Goal: Task Accomplishment & Management: Complete application form

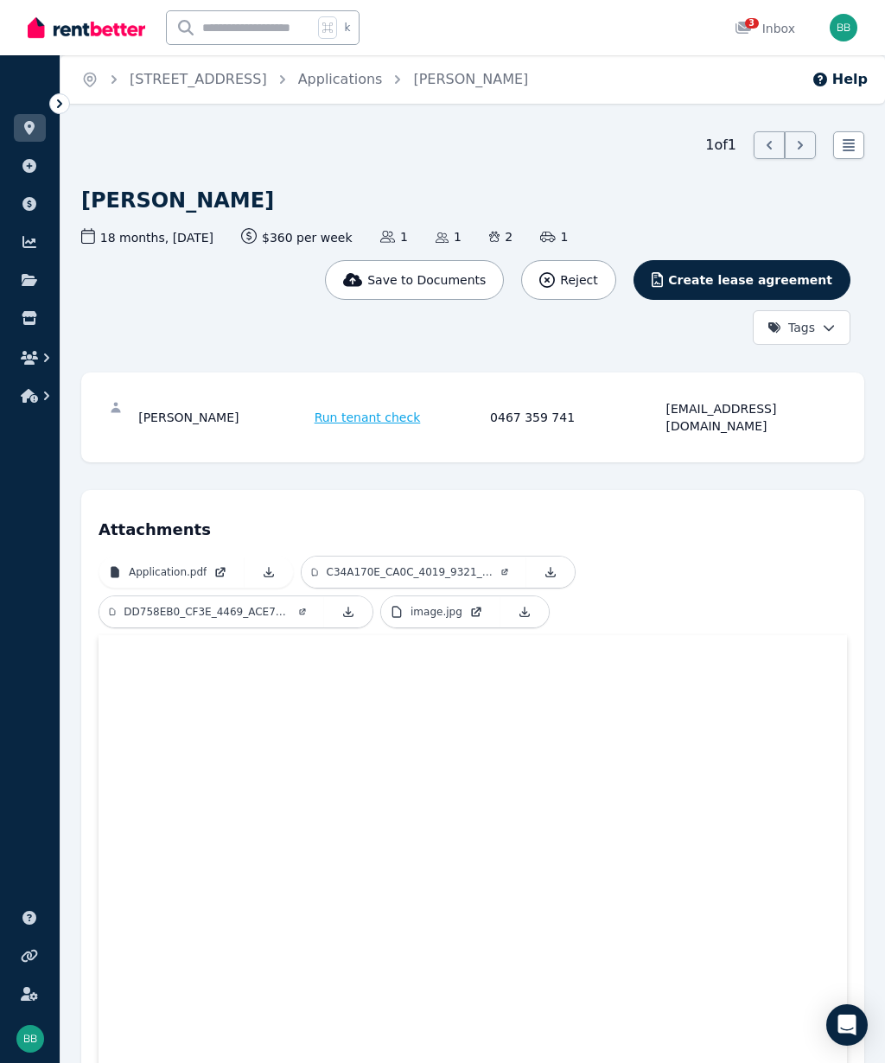
click at [756, 22] on span "3" at bounding box center [752, 23] width 14 height 10
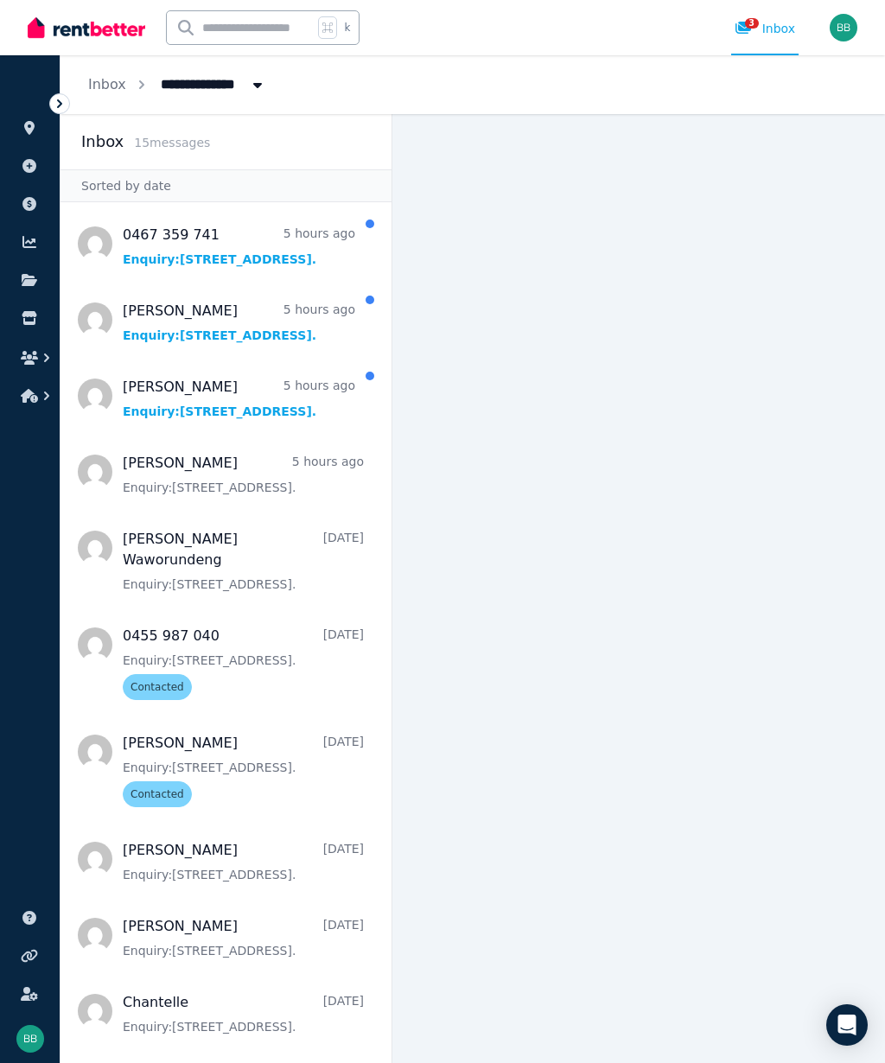
click at [328, 395] on span "Message list" at bounding box center [226, 395] width 331 height 69
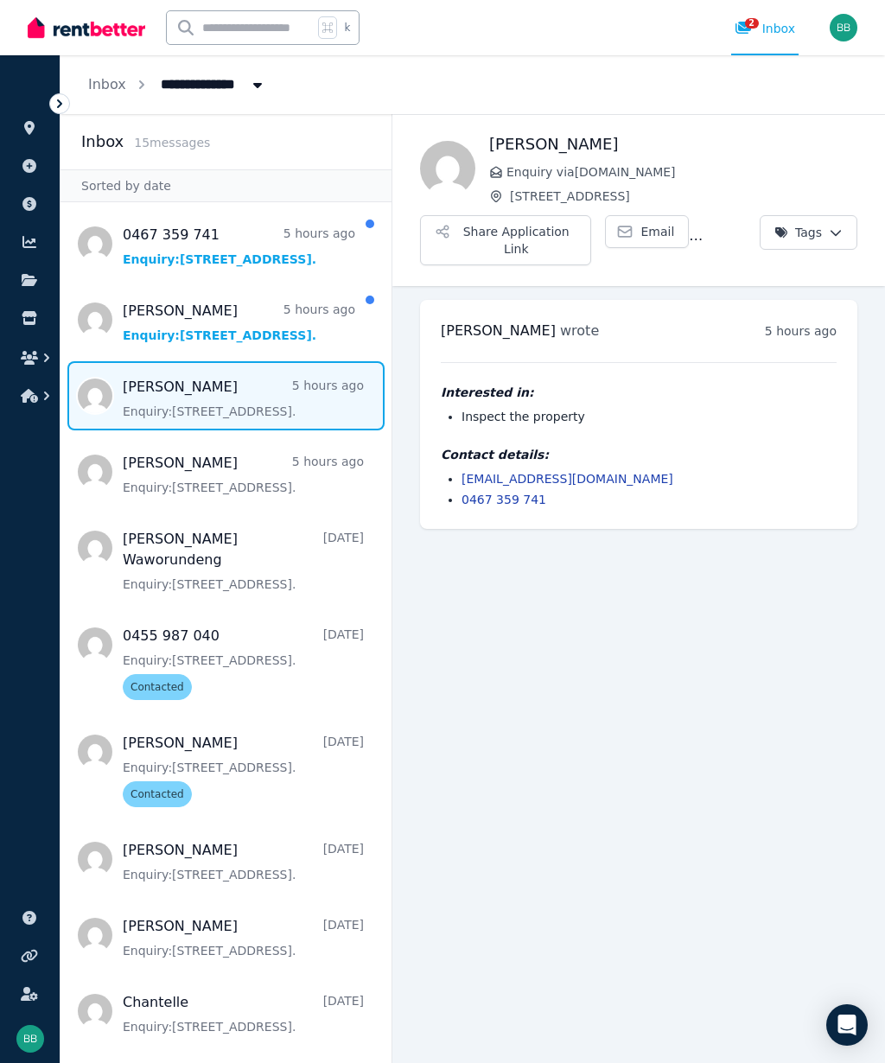
click at [306, 328] on span "Message list" at bounding box center [226, 319] width 331 height 69
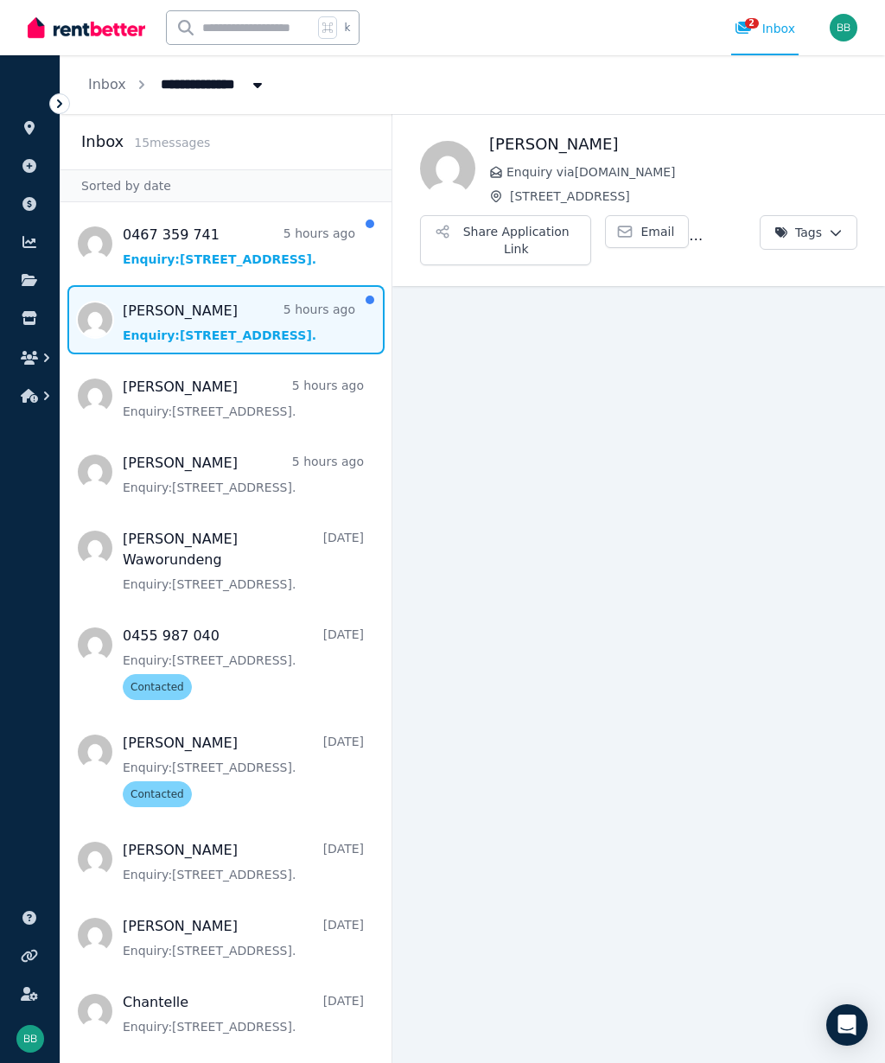
click at [303, 247] on span "Message list" at bounding box center [226, 243] width 331 height 69
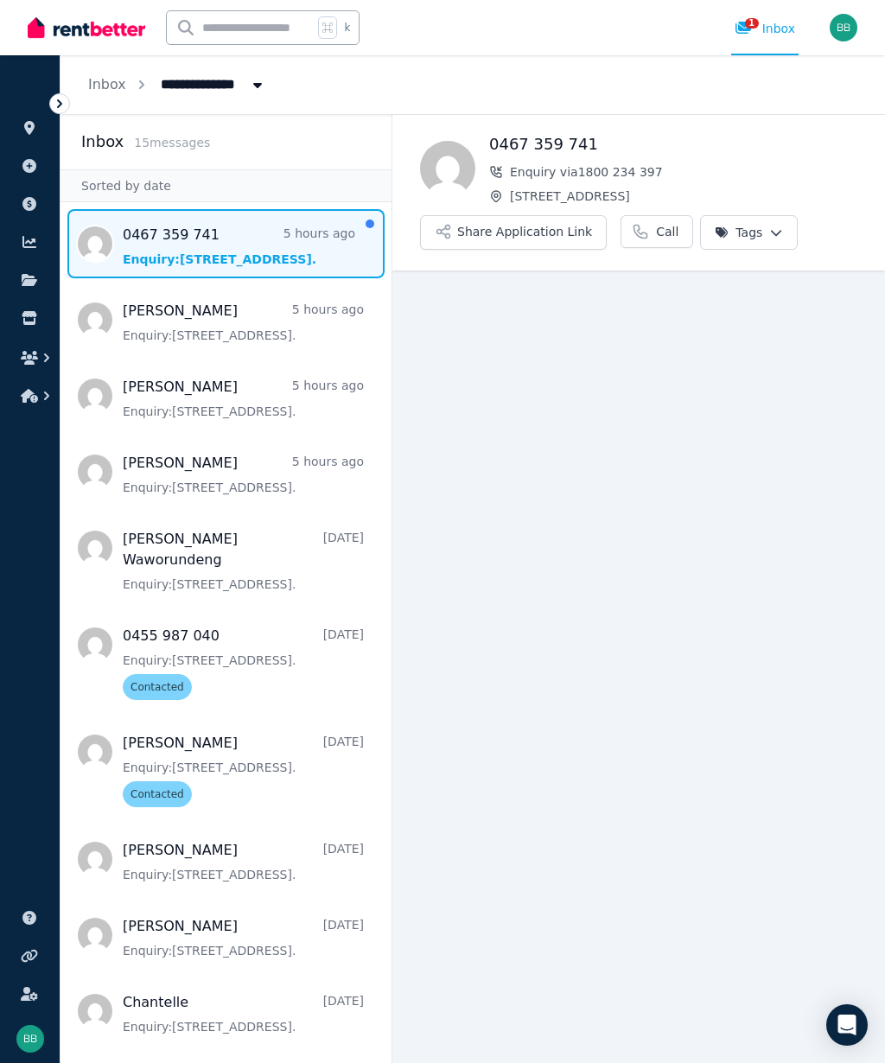
scroll to position [78, 0]
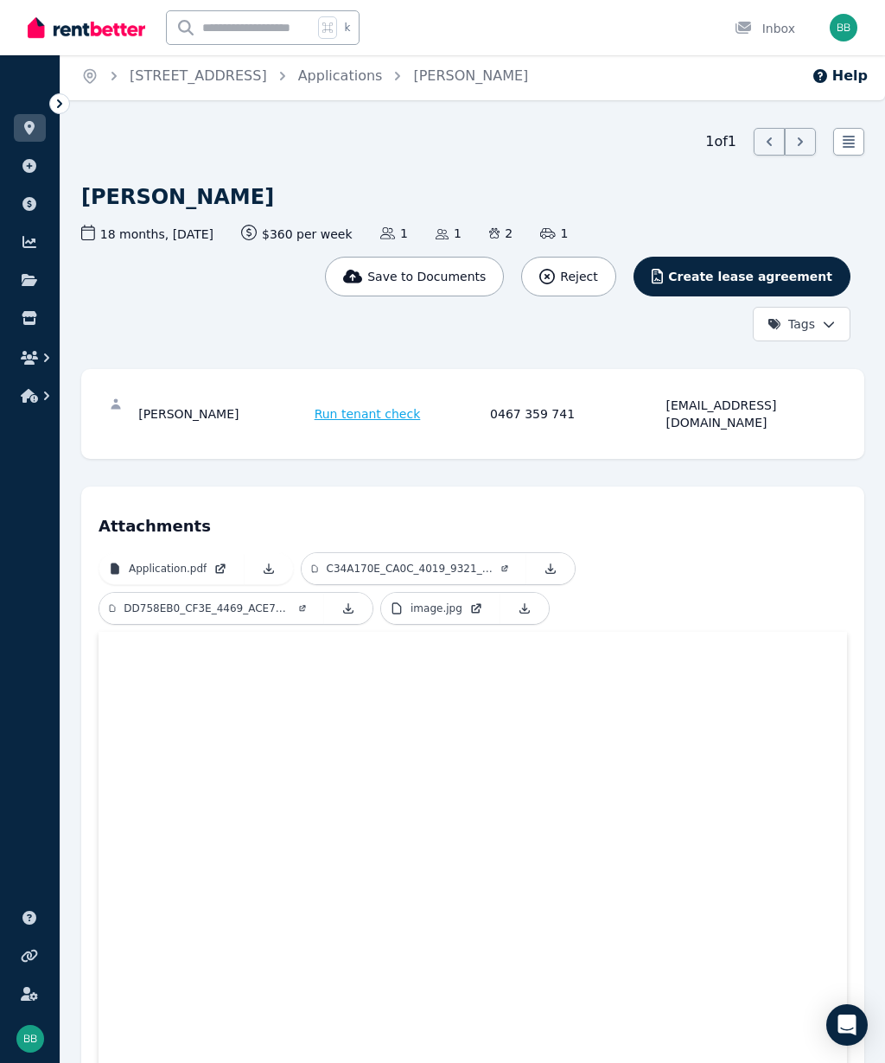
scroll to position [48, 0]
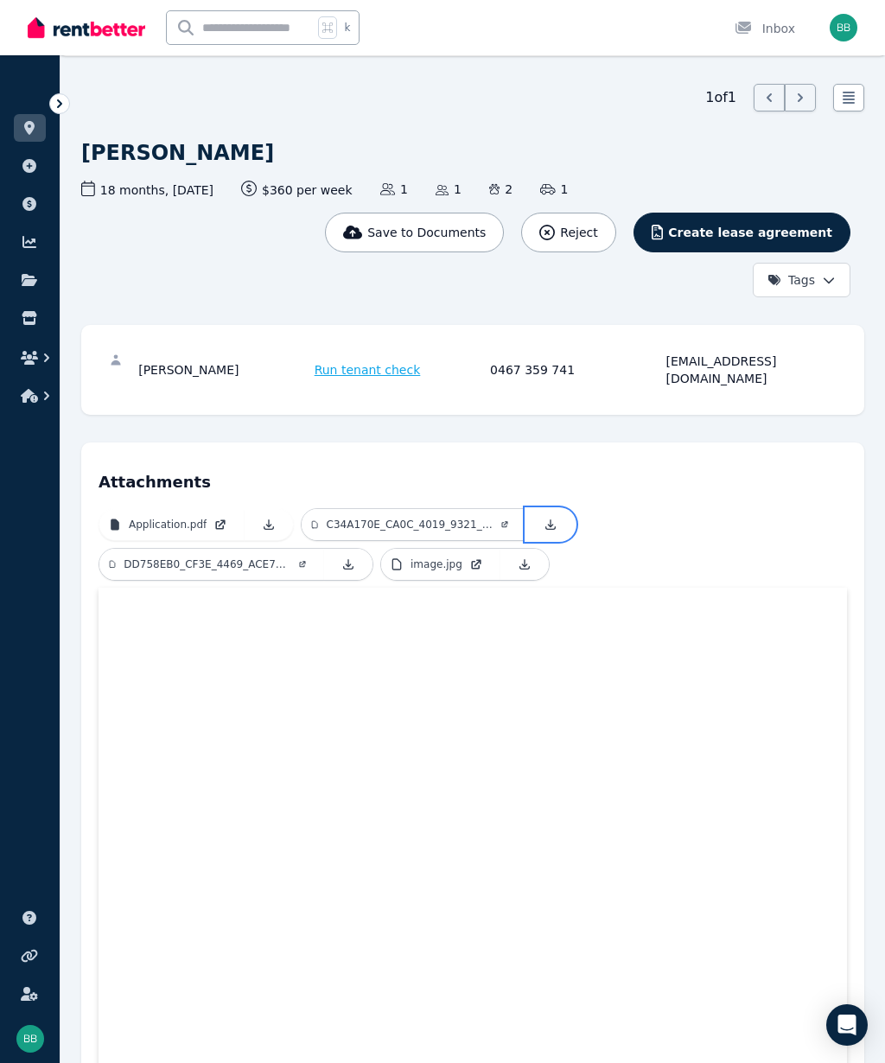
click at [553, 520] on icon at bounding box center [551, 525] width 10 height 10
click at [349, 559] on icon at bounding box center [349, 564] width 10 height 10
click at [539, 550] on link at bounding box center [525, 564] width 48 height 31
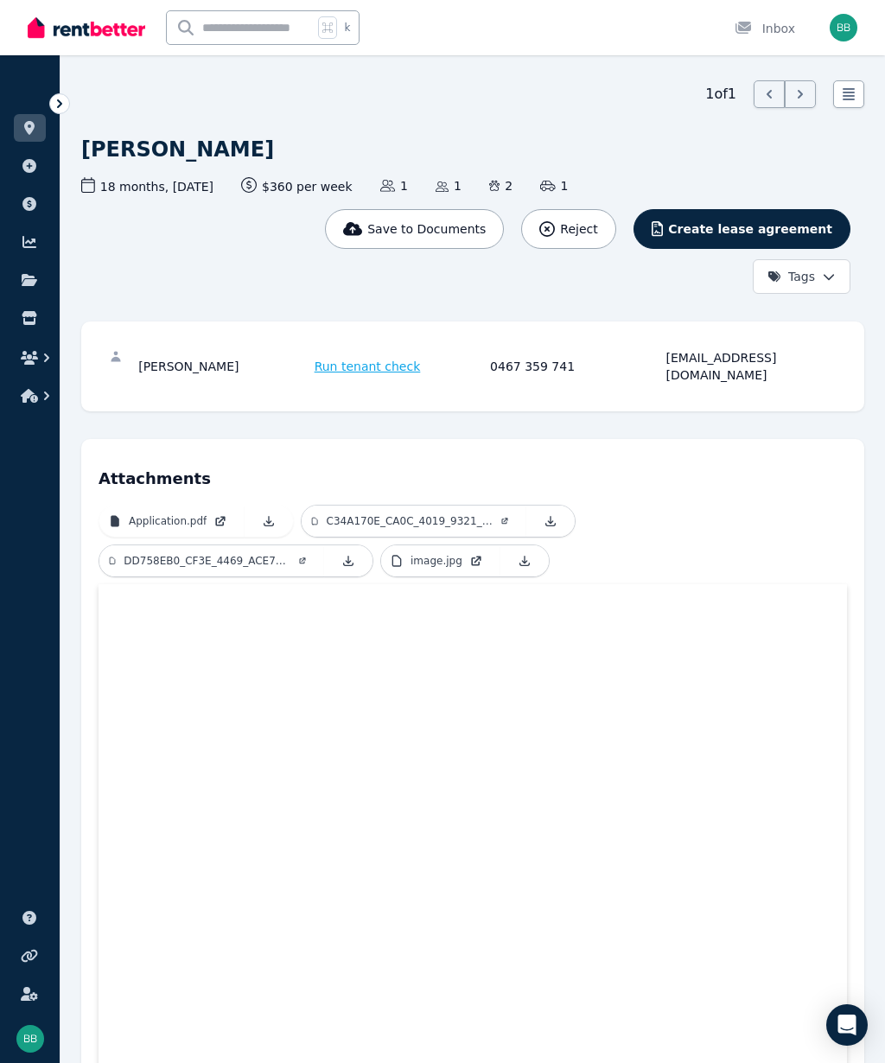
scroll to position [0, 0]
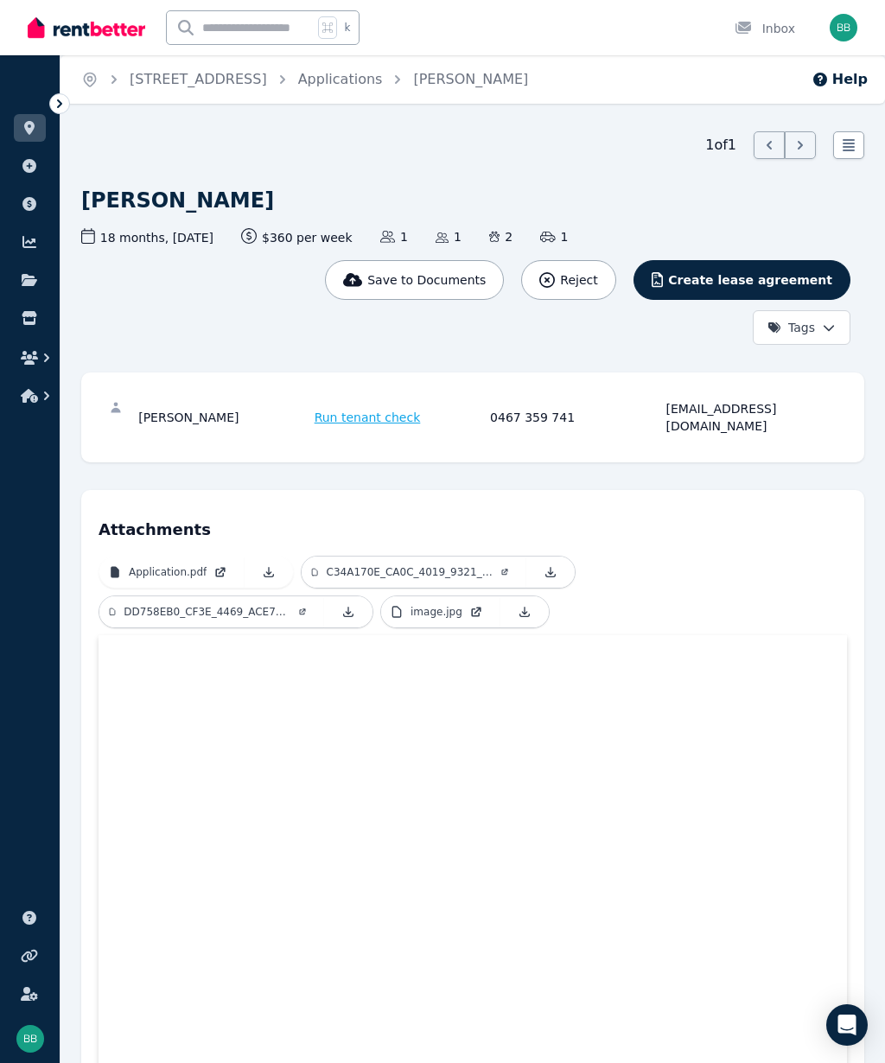
click at [302, 21] on input "text" at bounding box center [240, 27] width 146 height 33
click at [557, 19] on div "k Inbox" at bounding box center [413, 27] width 771 height 55
click at [402, 278] on div "Save to Documents" at bounding box center [415, 279] width 144 height 17
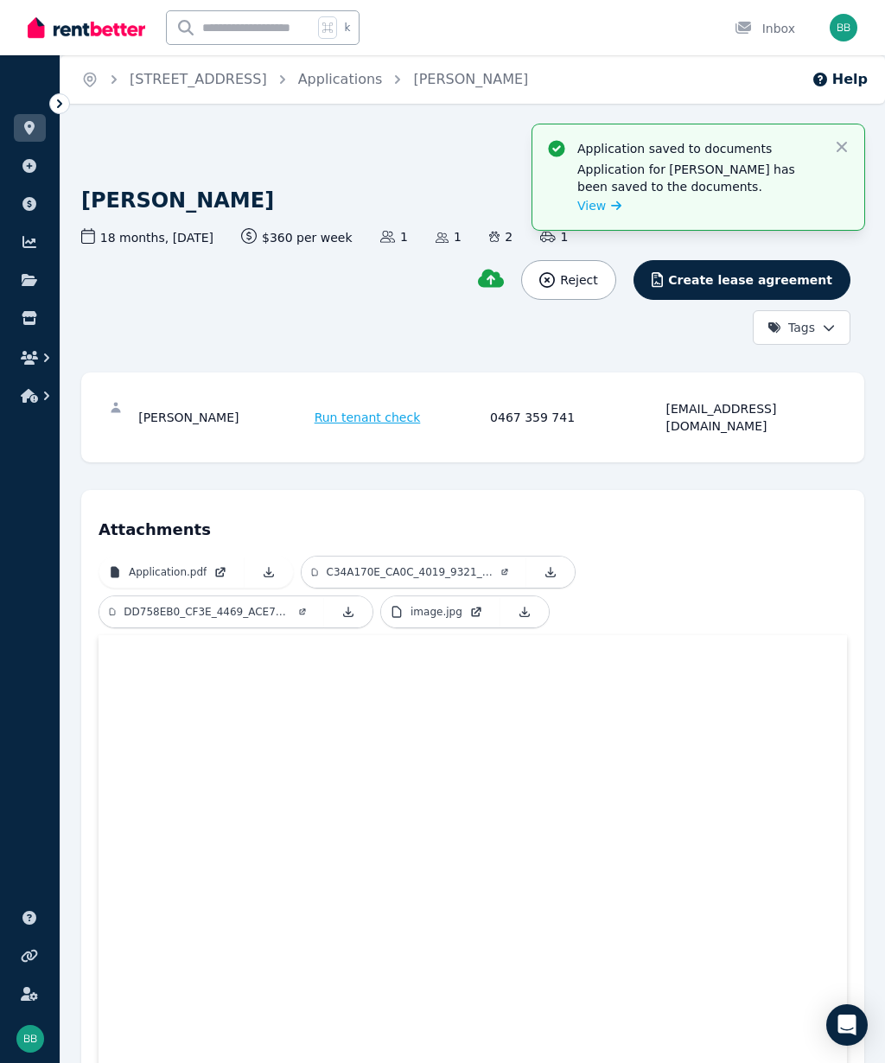
click at [29, 159] on icon at bounding box center [29, 166] width 14 height 14
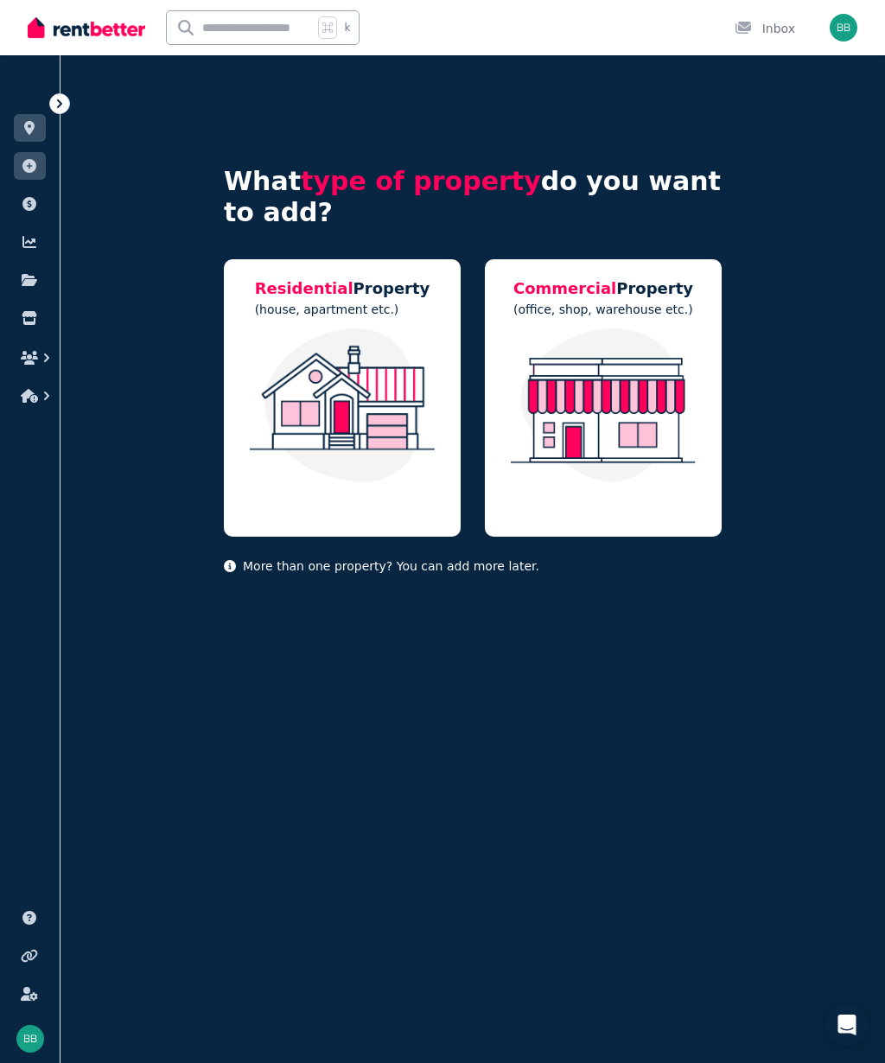
click at [41, 201] on link at bounding box center [30, 204] width 32 height 28
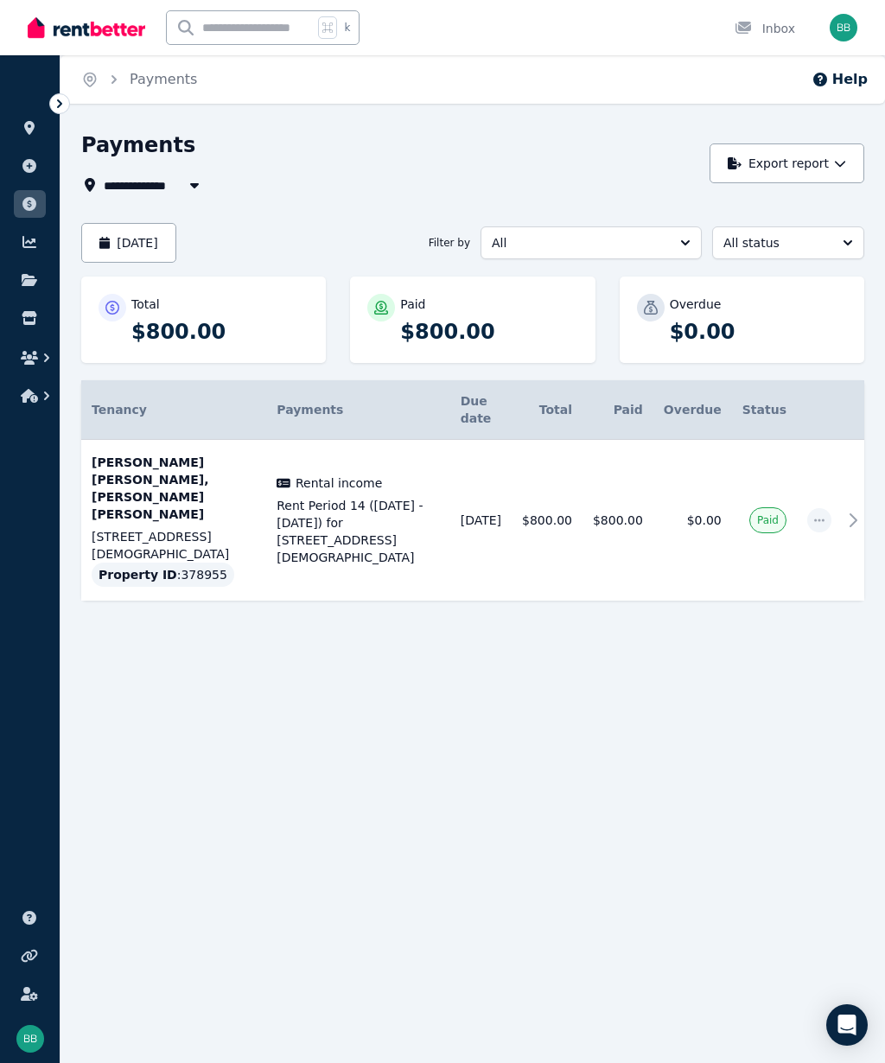
click at [44, 243] on link at bounding box center [30, 242] width 32 height 28
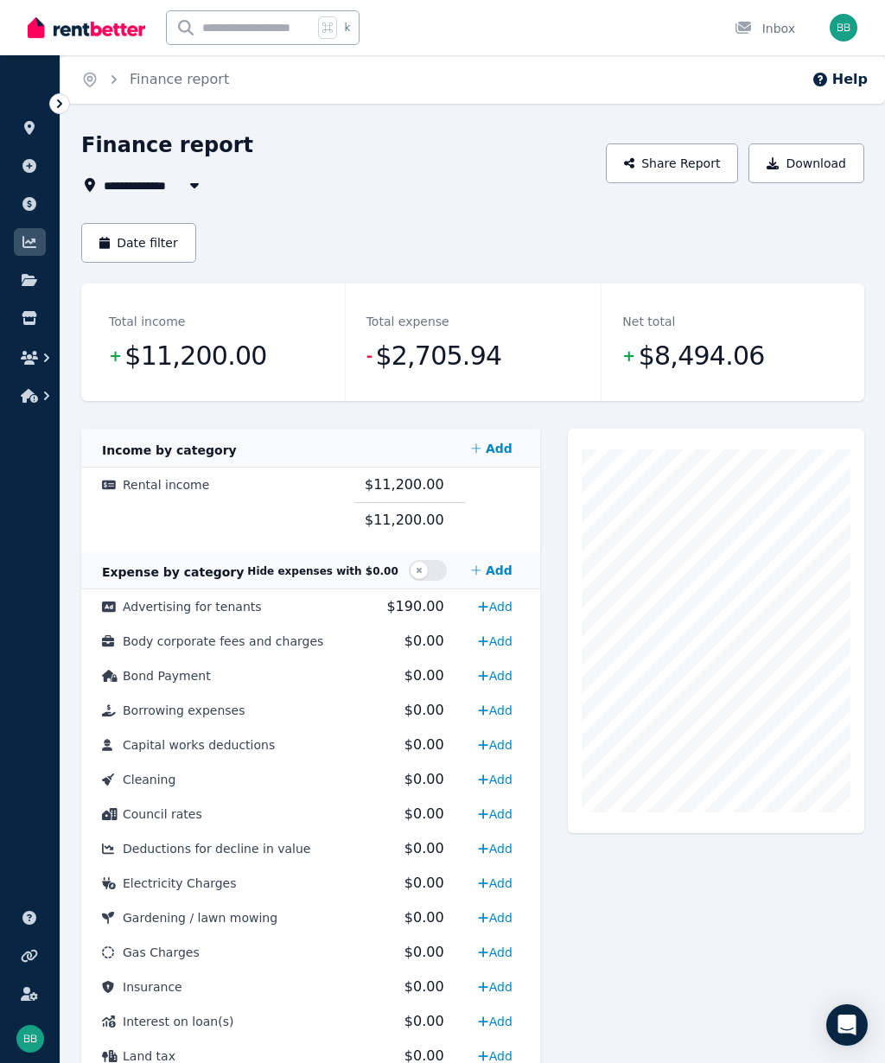
click at [38, 279] on link at bounding box center [30, 280] width 32 height 28
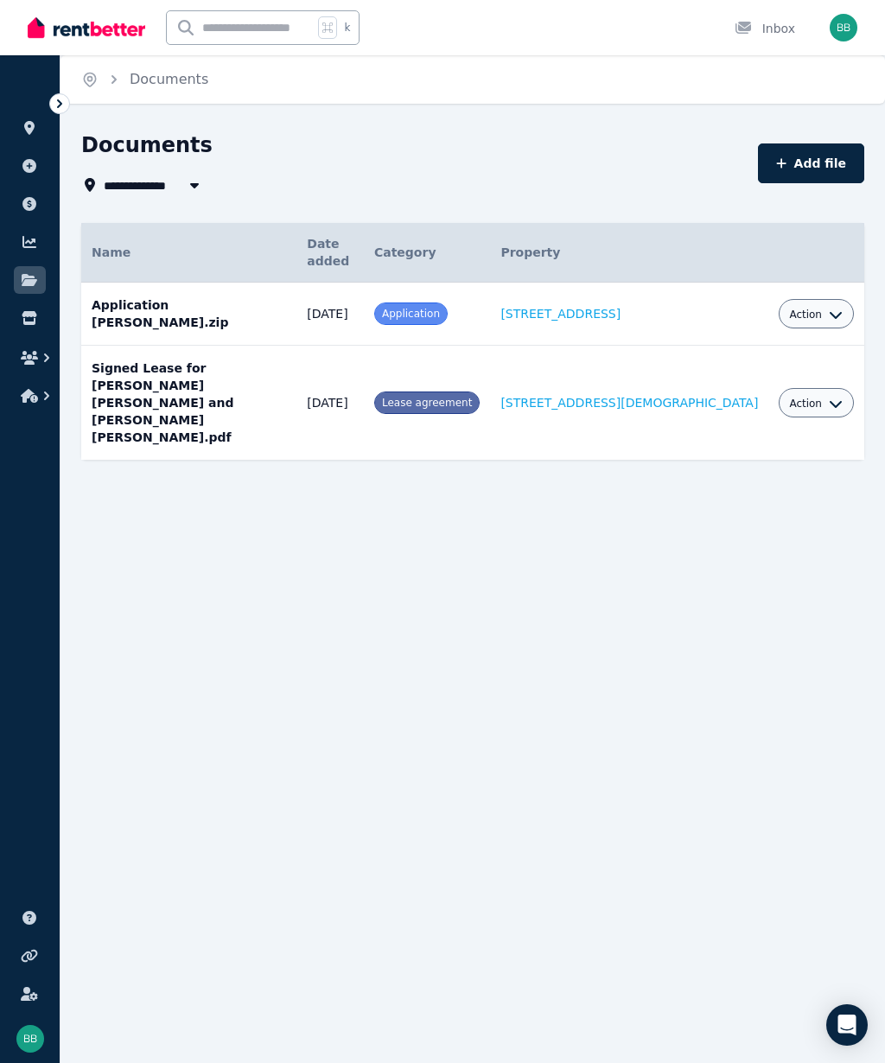
click at [833, 314] on icon "button" at bounding box center [836, 315] width 12 height 7
click at [726, 385] on link "View" at bounding box center [763, 384] width 166 height 31
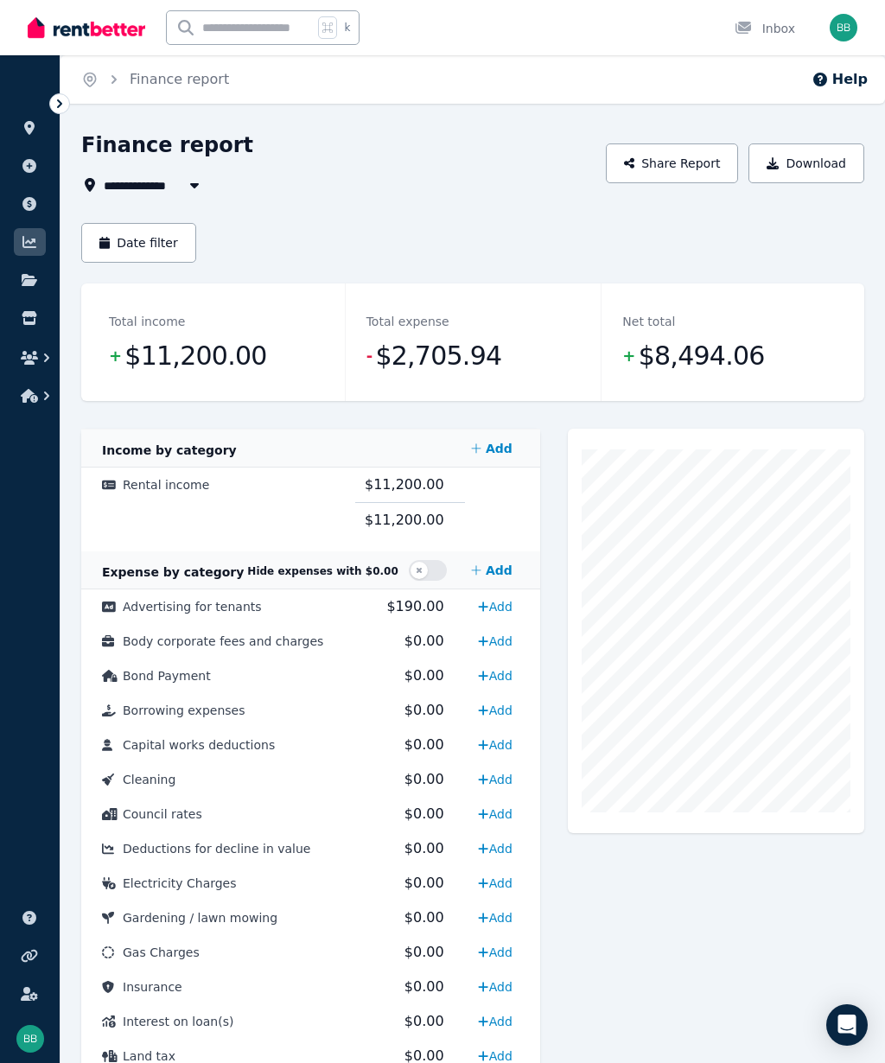
click at [67, 101] on icon at bounding box center [59, 103] width 17 height 17
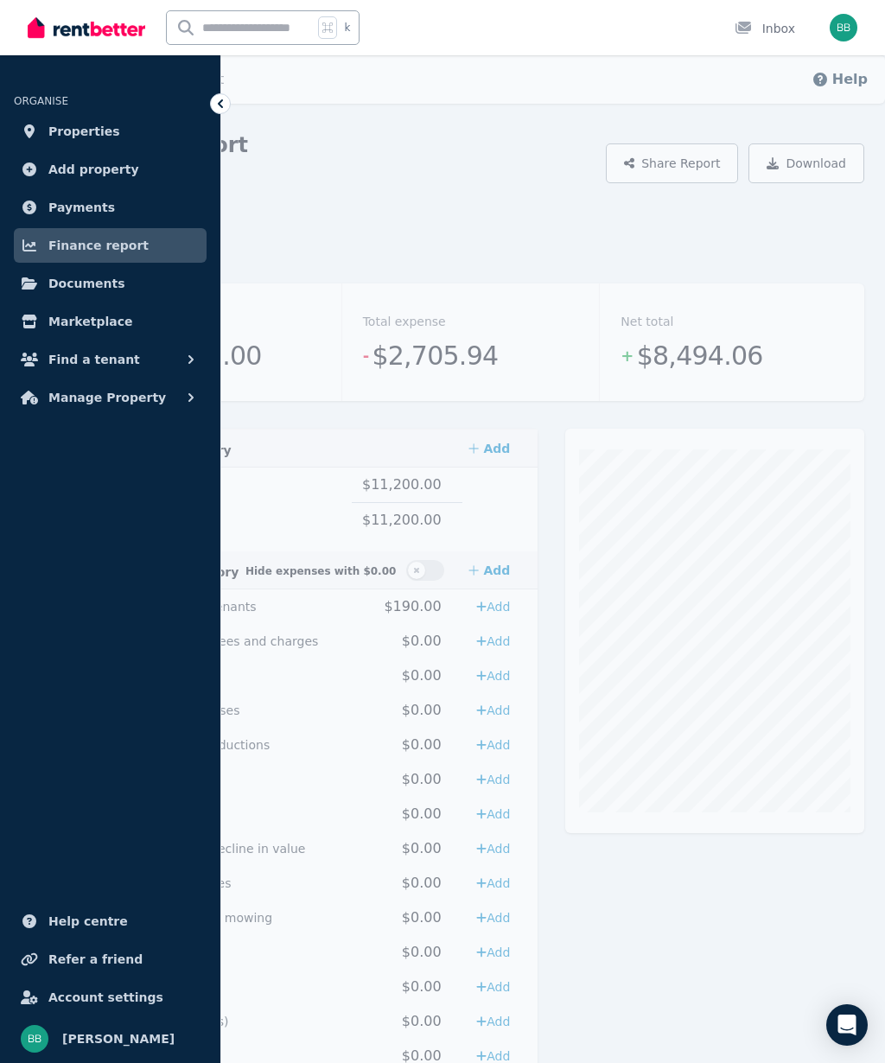
click at [97, 140] on span "Properties" at bounding box center [84, 131] width 72 height 21
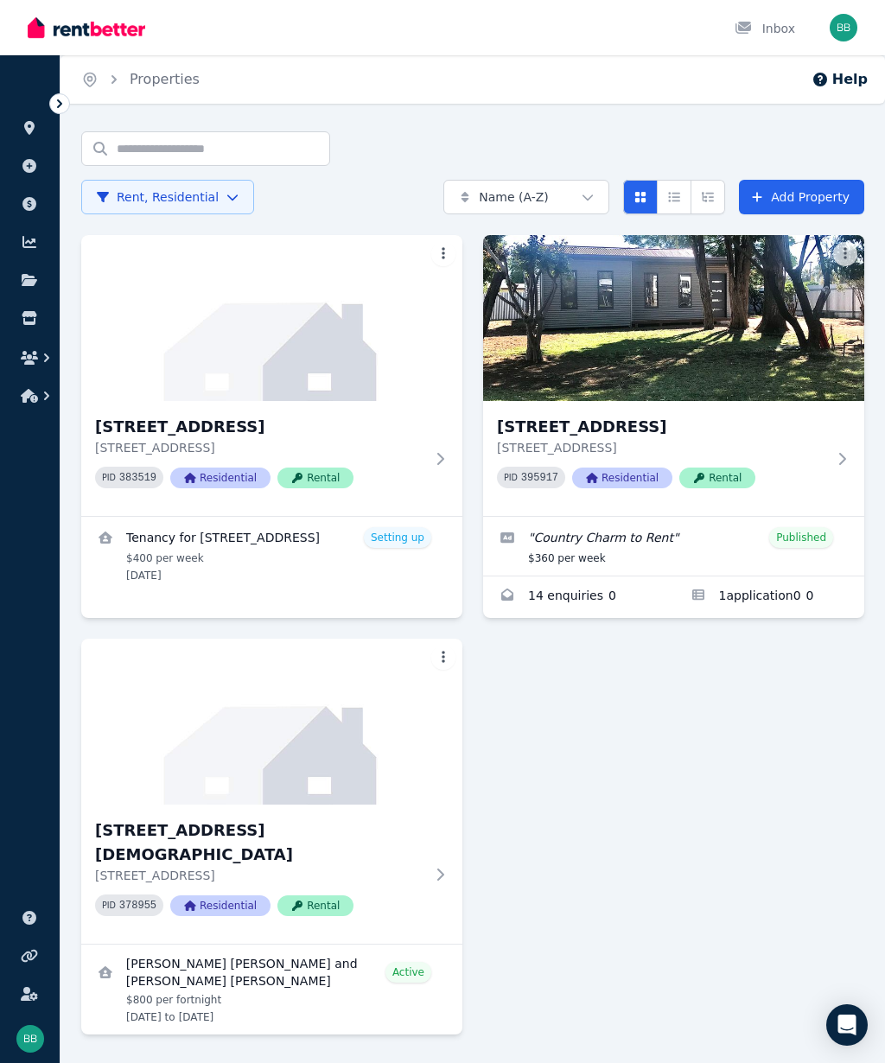
click at [756, 599] on link "Applications for 153 Ballandella St, Balranald" at bounding box center [769, 597] width 191 height 41
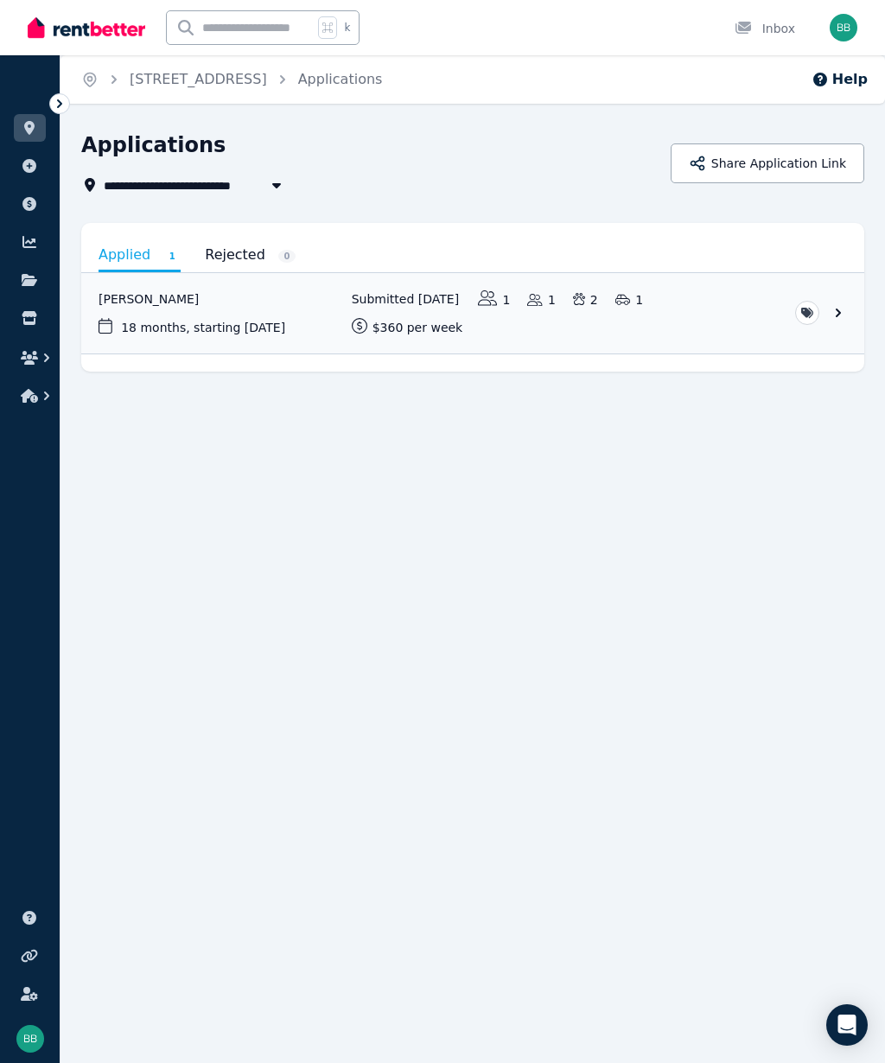
click at [135, 247] on link "Applied 1" at bounding box center [140, 256] width 82 height 32
click at [122, 265] on link "Applied 1" at bounding box center [140, 256] width 82 height 32
click at [842, 329] on link "View application: Chloe Squire" at bounding box center [472, 313] width 783 height 80
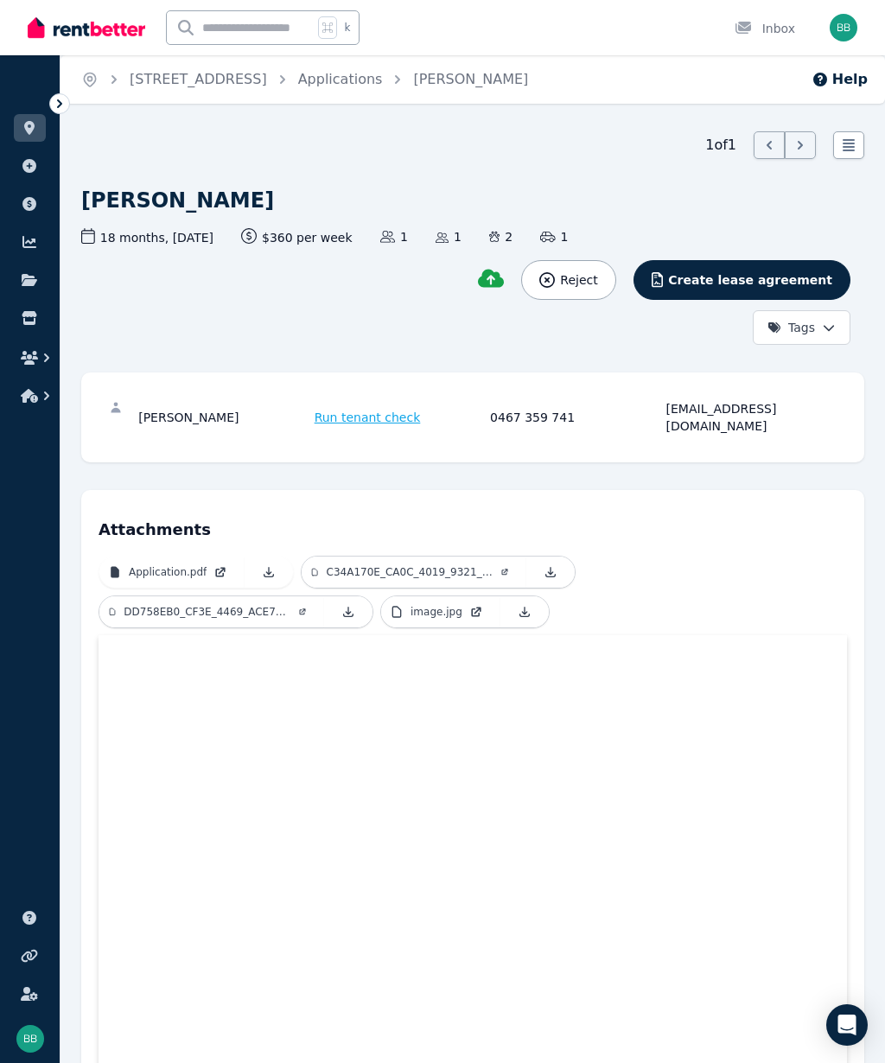
click at [369, 413] on span "Run tenant check" at bounding box center [368, 417] width 106 height 17
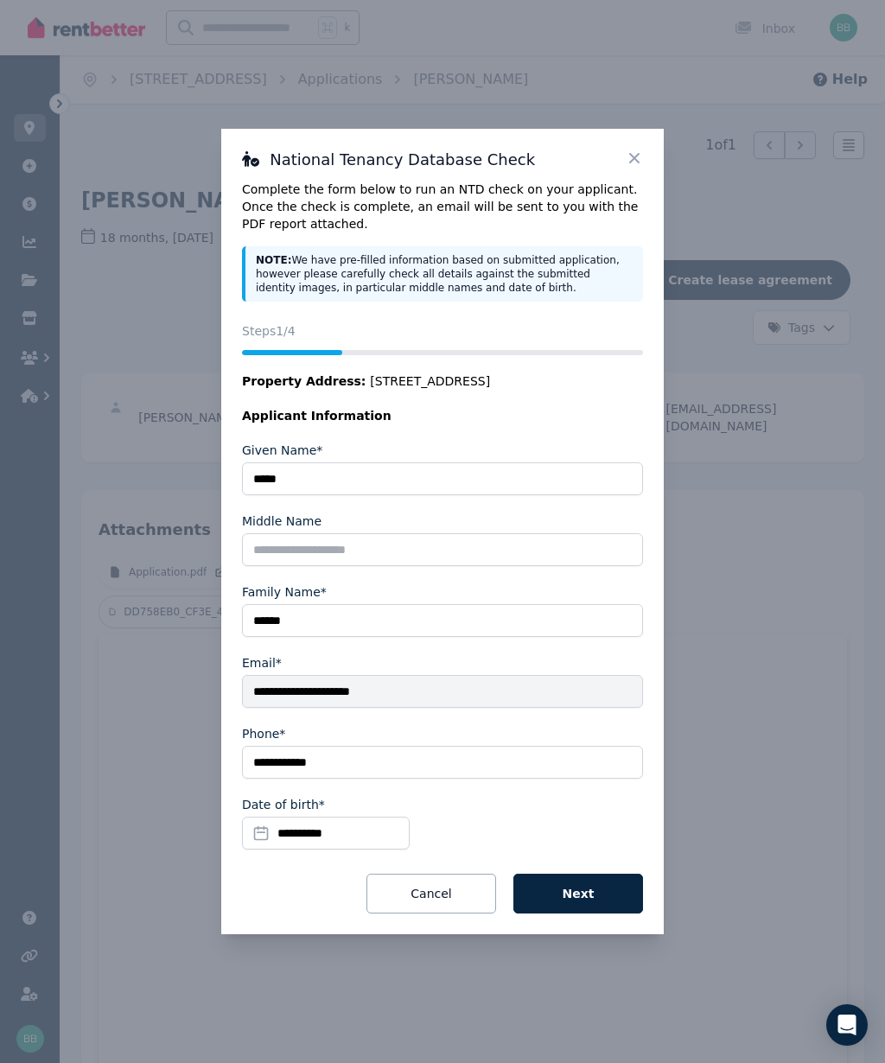
click at [590, 910] on button "Next" at bounding box center [579, 894] width 130 height 40
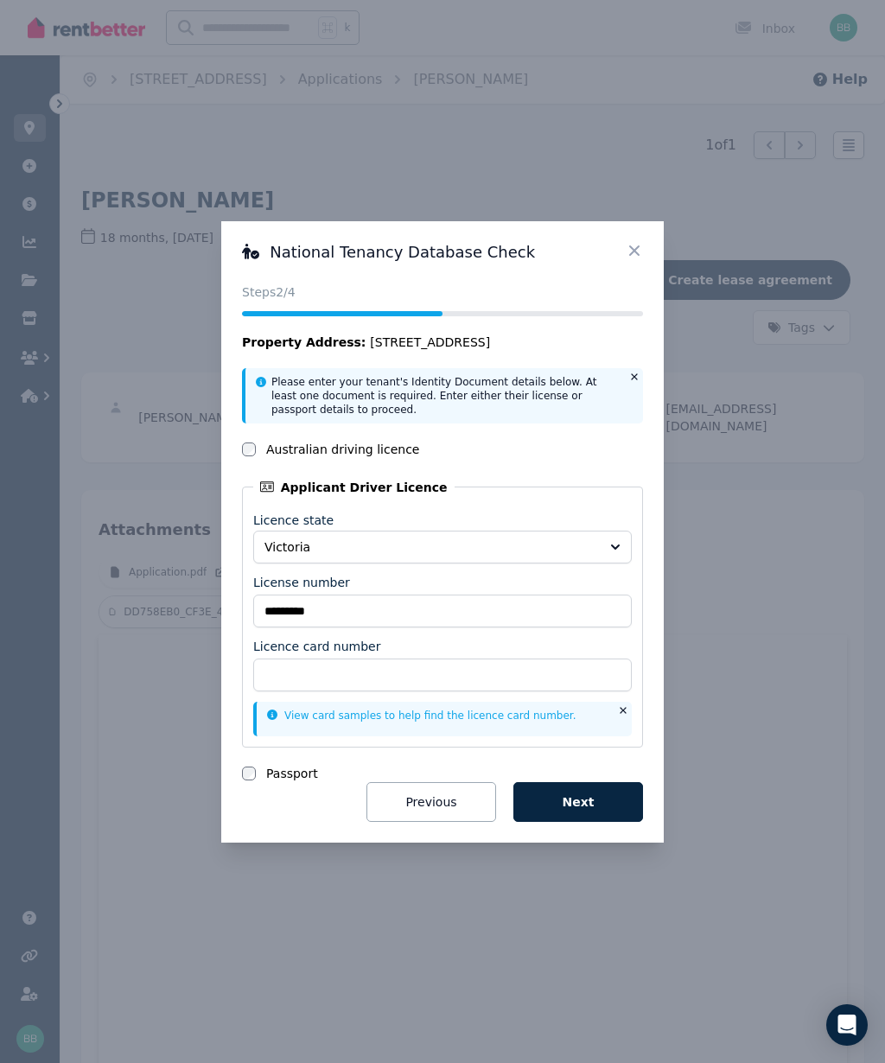
click at [629, 244] on icon at bounding box center [634, 250] width 17 height 17
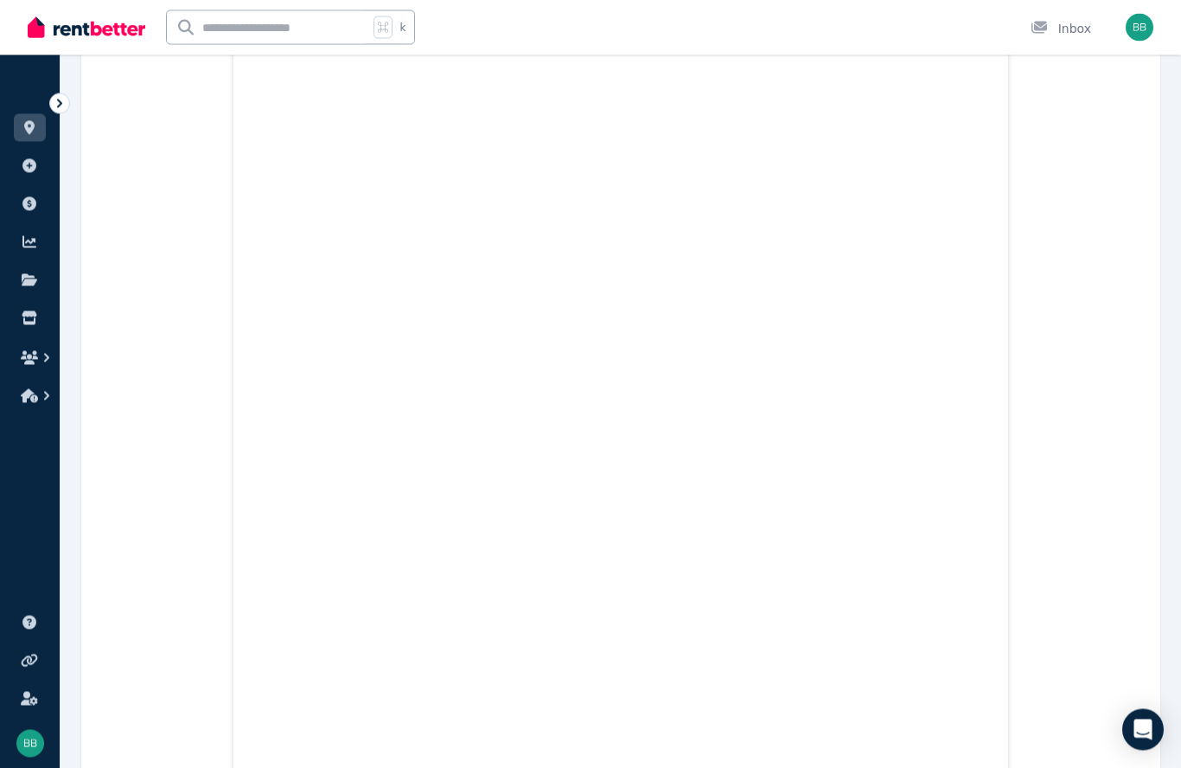
scroll to position [11518, 0]
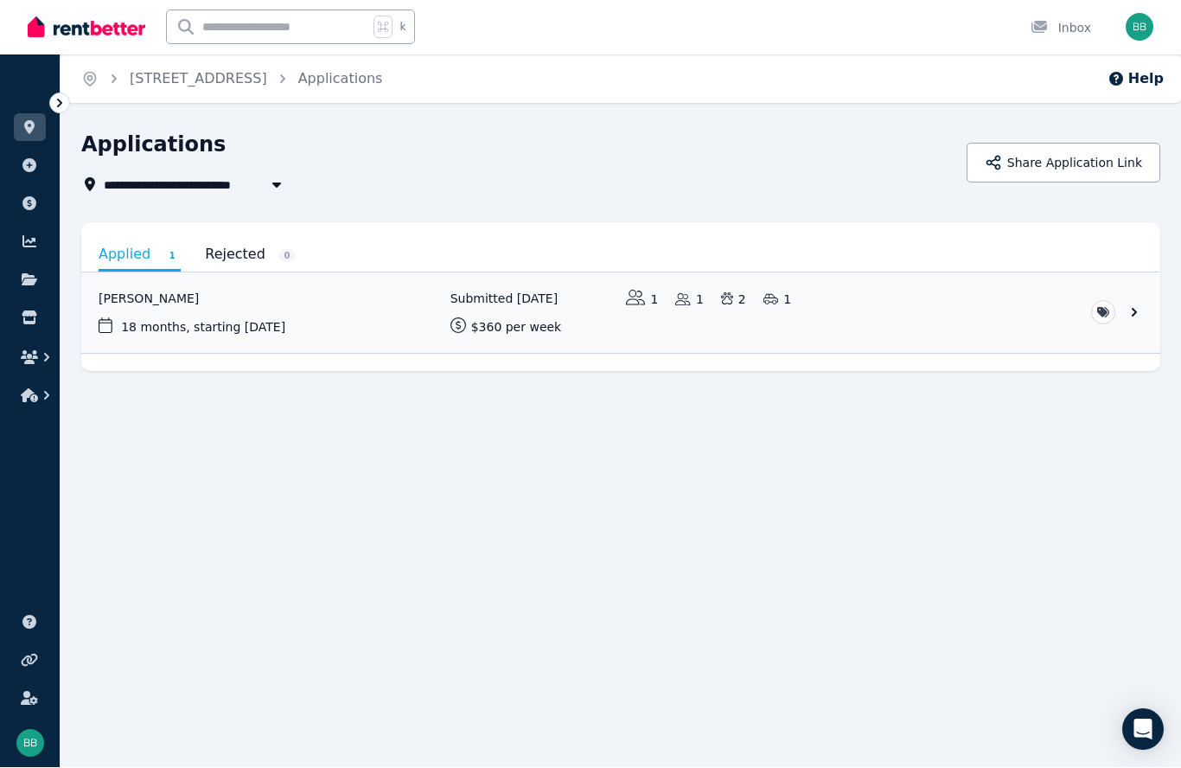
click at [272, 188] on icon "button" at bounding box center [276, 185] width 17 height 14
type input "**********"
click at [497, 175] on div "**********" at bounding box center [518, 185] width 875 height 21
click at [884, 331] on link "View application: Chloe Squire" at bounding box center [620, 313] width 1079 height 80
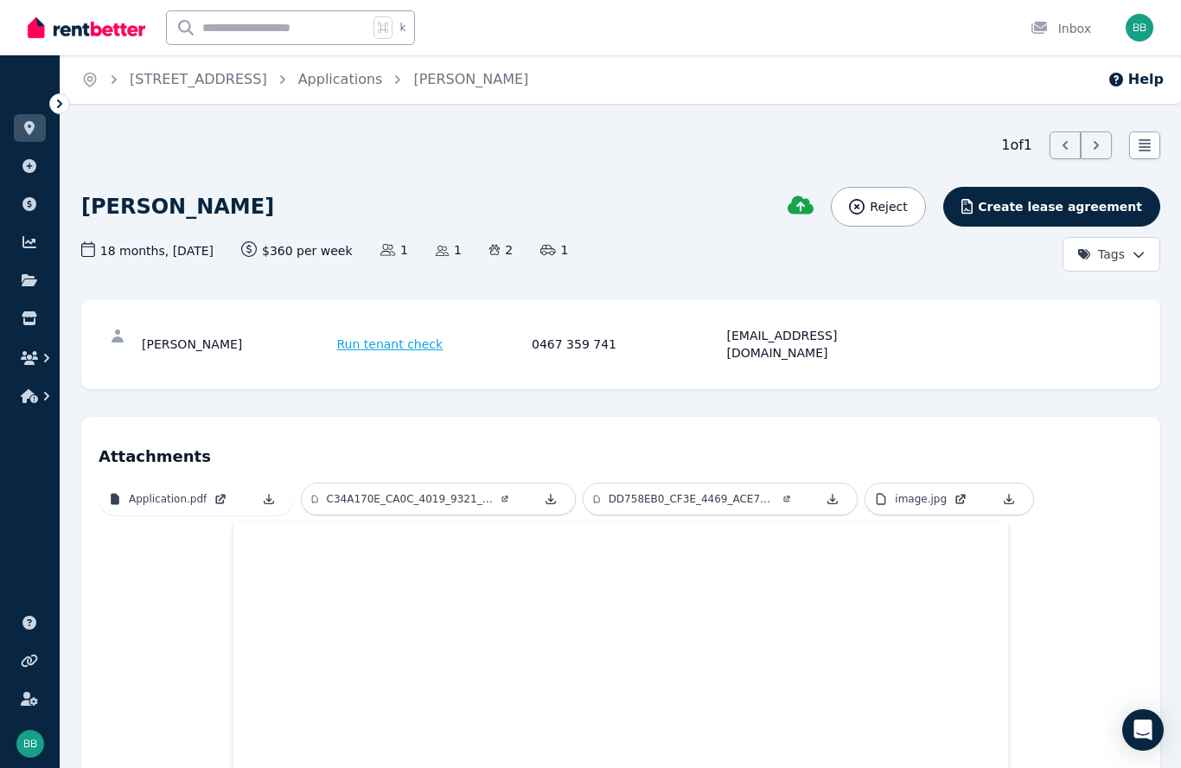
click at [386, 342] on span "Run tenant check" at bounding box center [390, 343] width 106 height 17
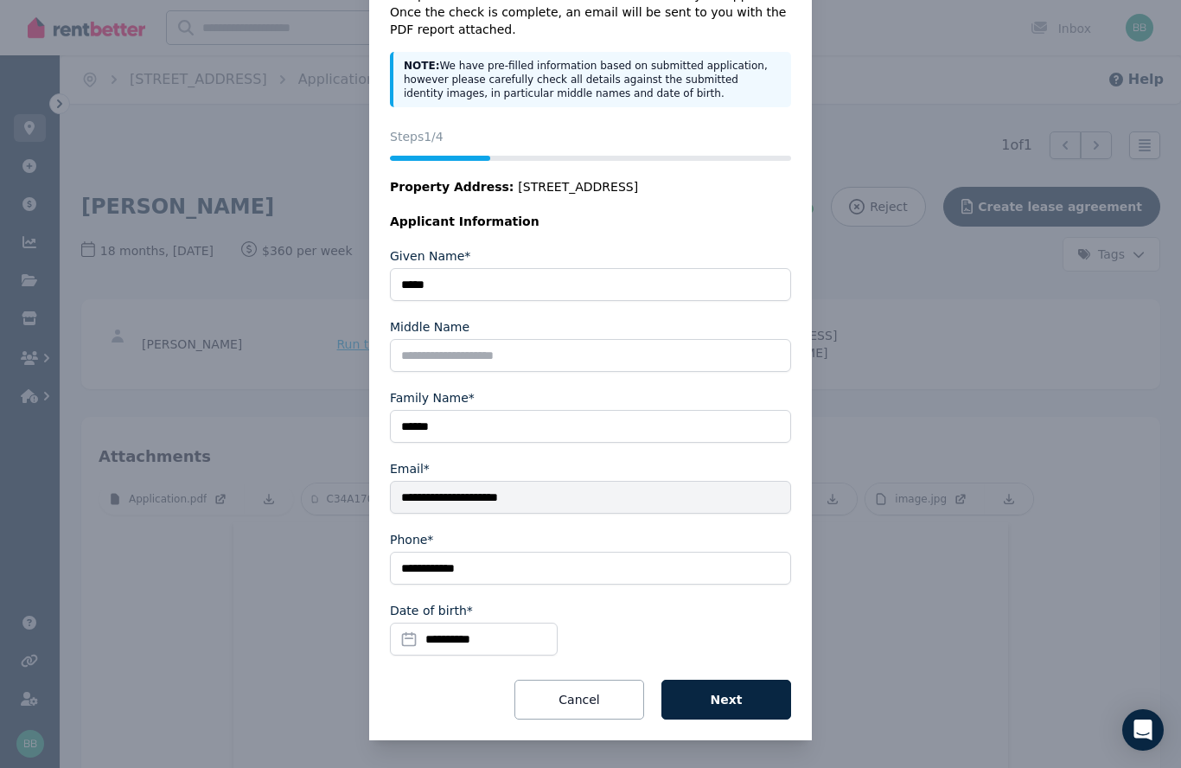
scroll to position [93, 0]
click at [761, 702] on button "Next" at bounding box center [726, 700] width 130 height 40
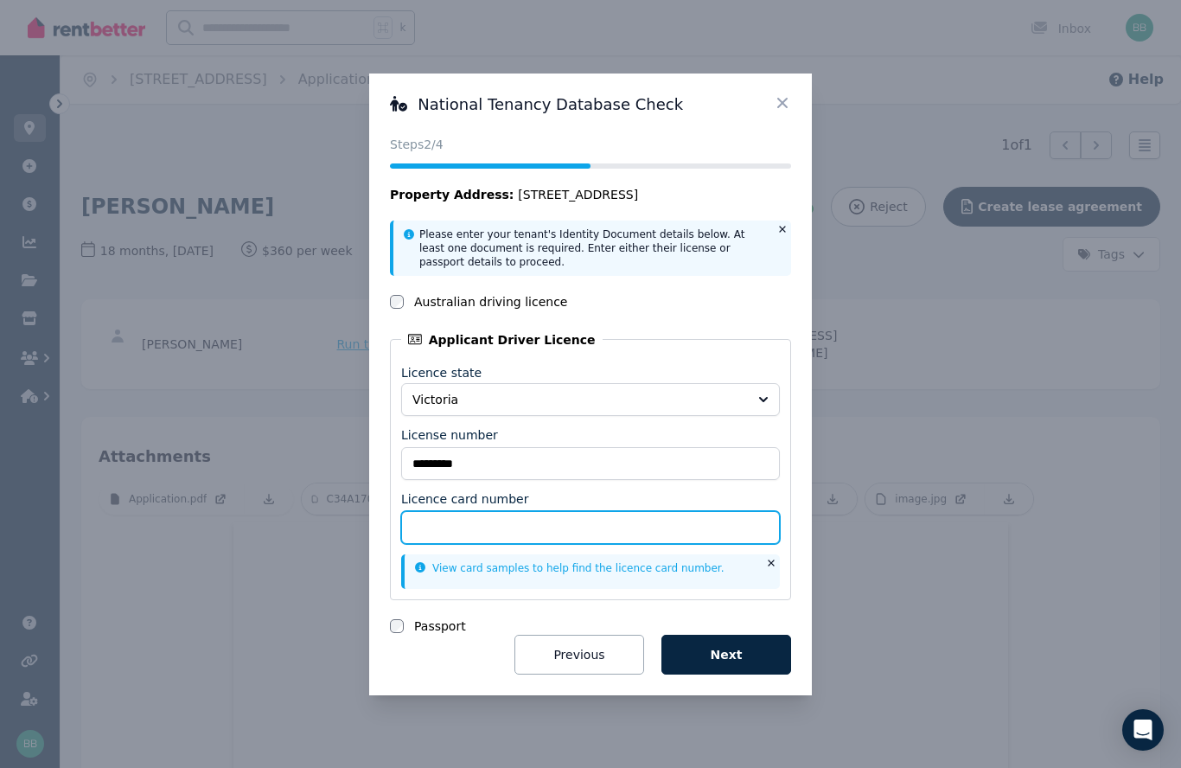
click at [437, 527] on input "Licence card number" at bounding box center [590, 527] width 379 height 33
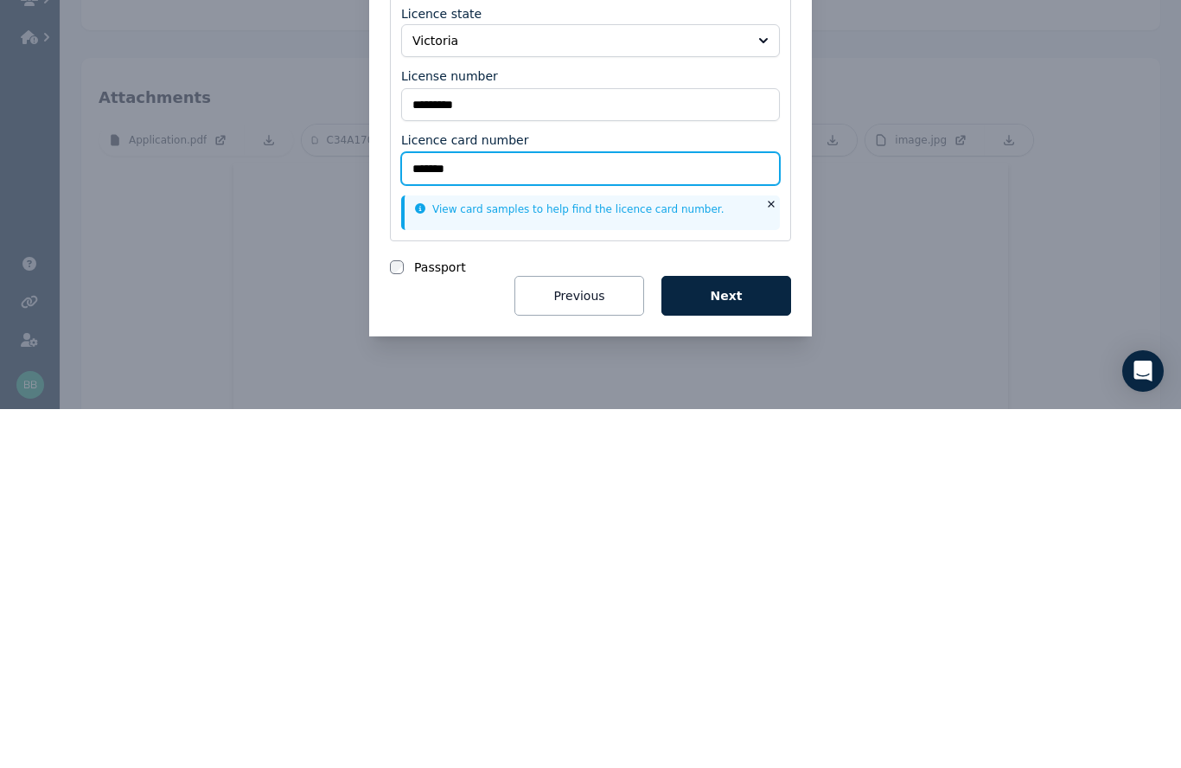
type input "********"
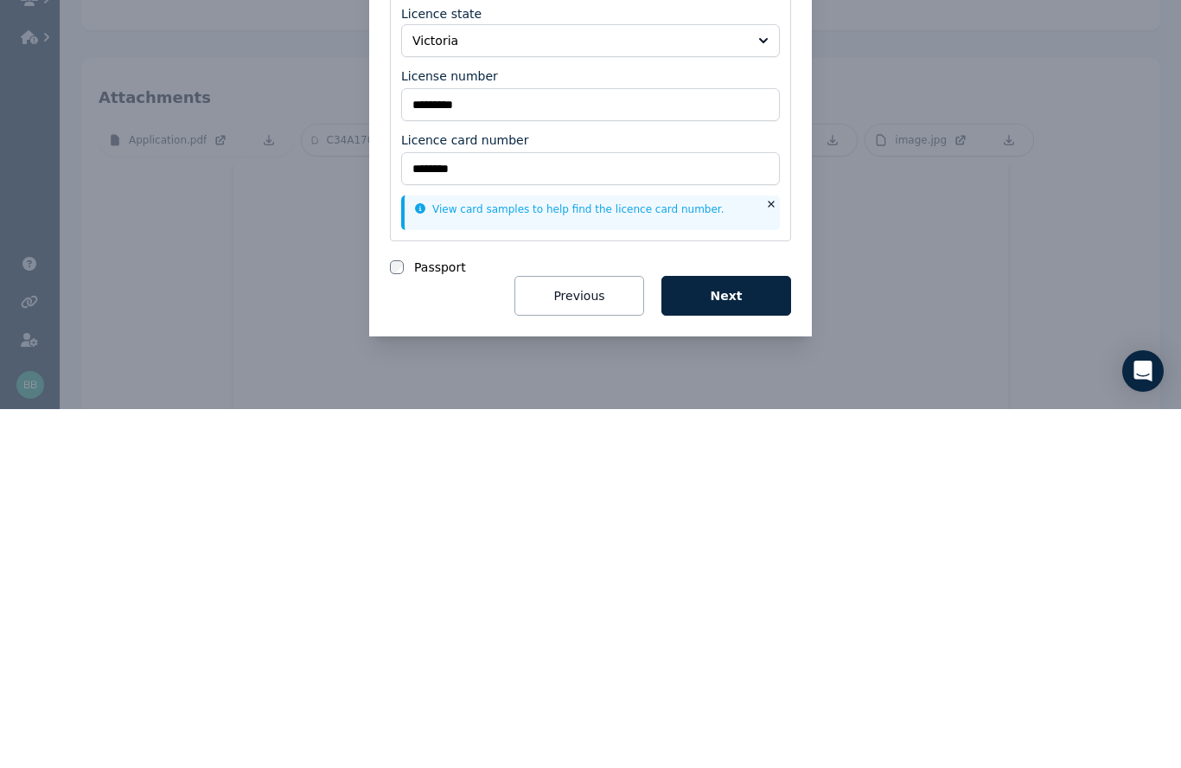
click at [741, 635] on button "Next" at bounding box center [726, 655] width 130 height 40
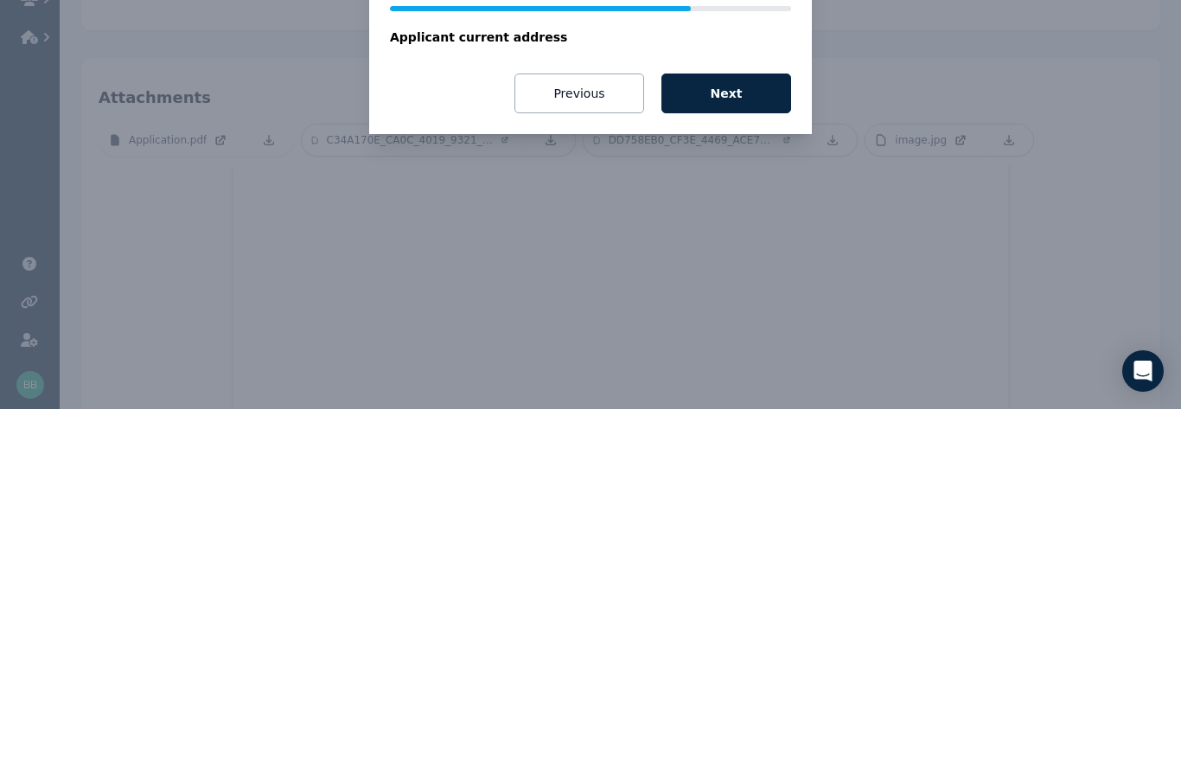
scroll to position [359, 0]
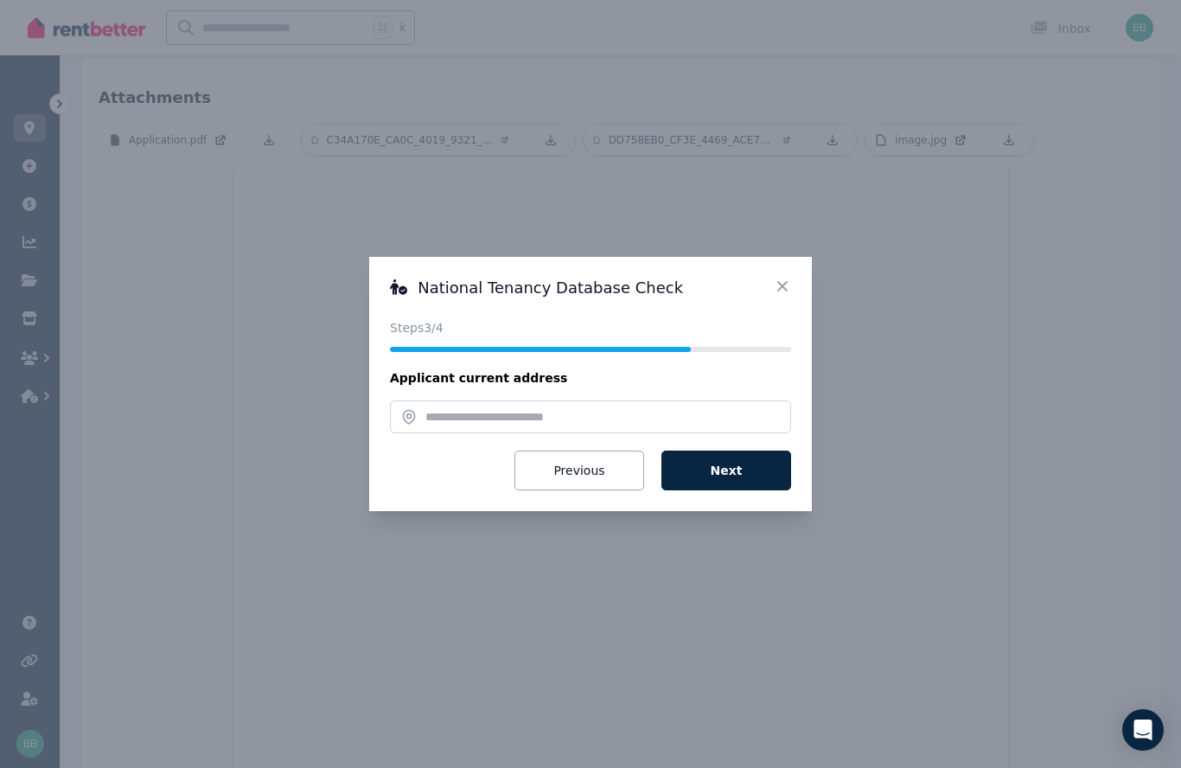
click at [465, 395] on form "Applicant current address Property Address Previous Next" at bounding box center [590, 429] width 401 height 121
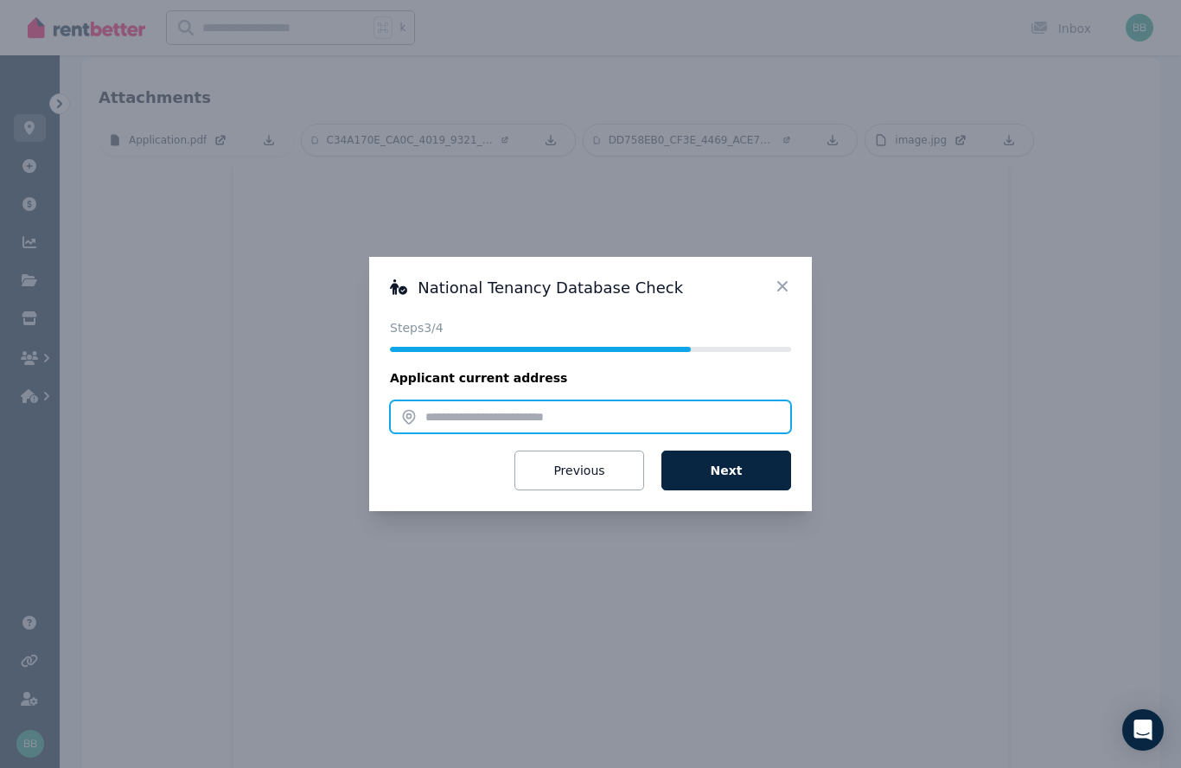
click at [437, 411] on input "text" at bounding box center [590, 416] width 401 height 33
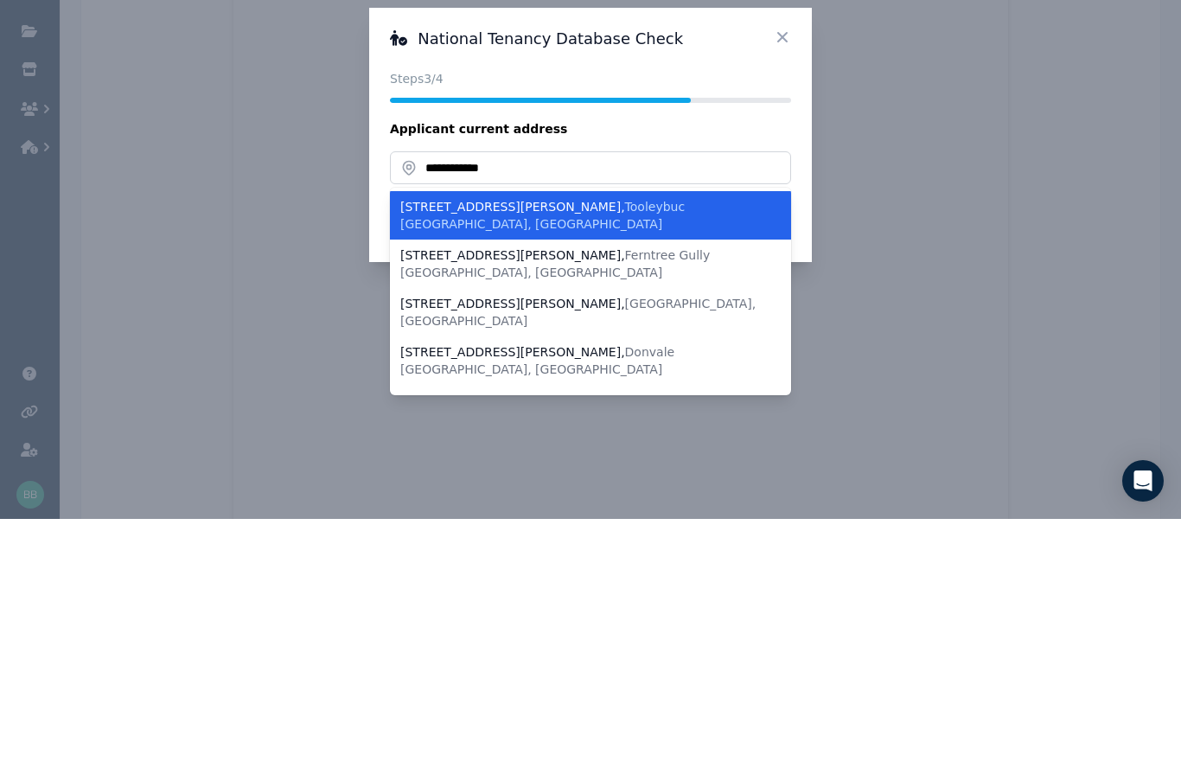
click at [576, 440] on li "1 Leon Court , Tooleybuc NSW, Australia" at bounding box center [590, 464] width 401 height 48
type input "**********"
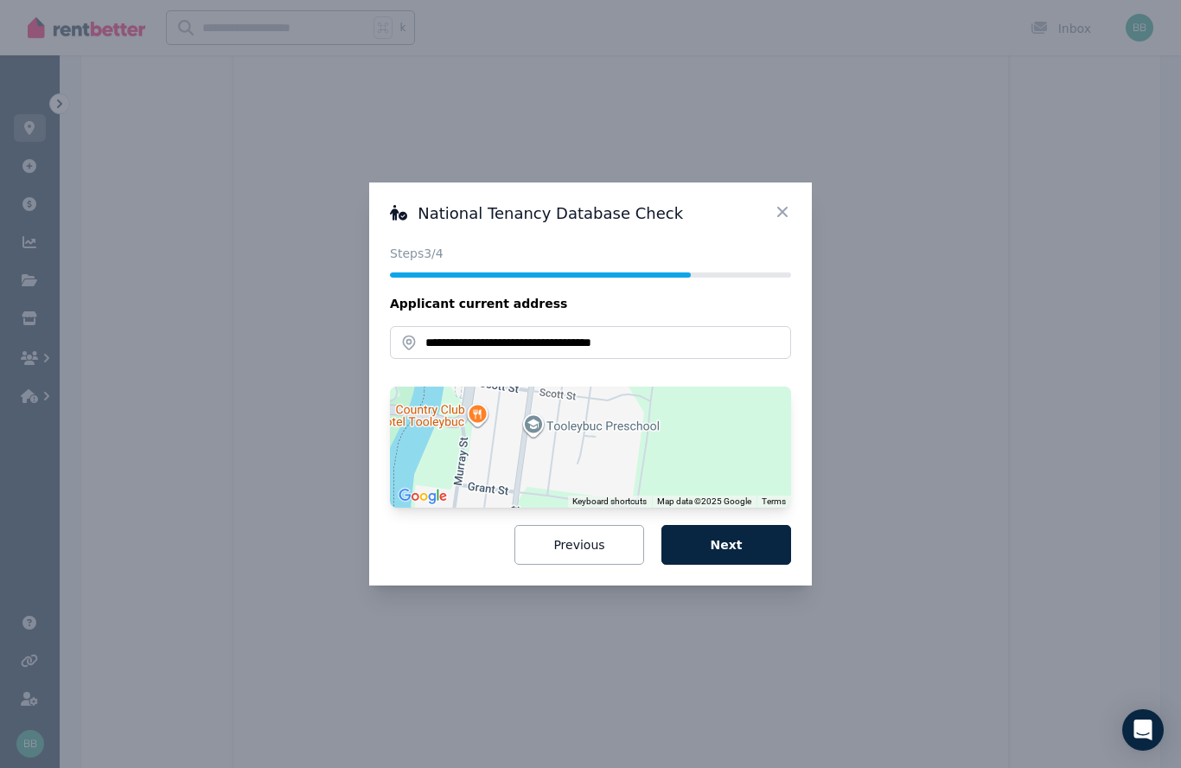
click at [746, 548] on button "Next" at bounding box center [726, 545] width 130 height 40
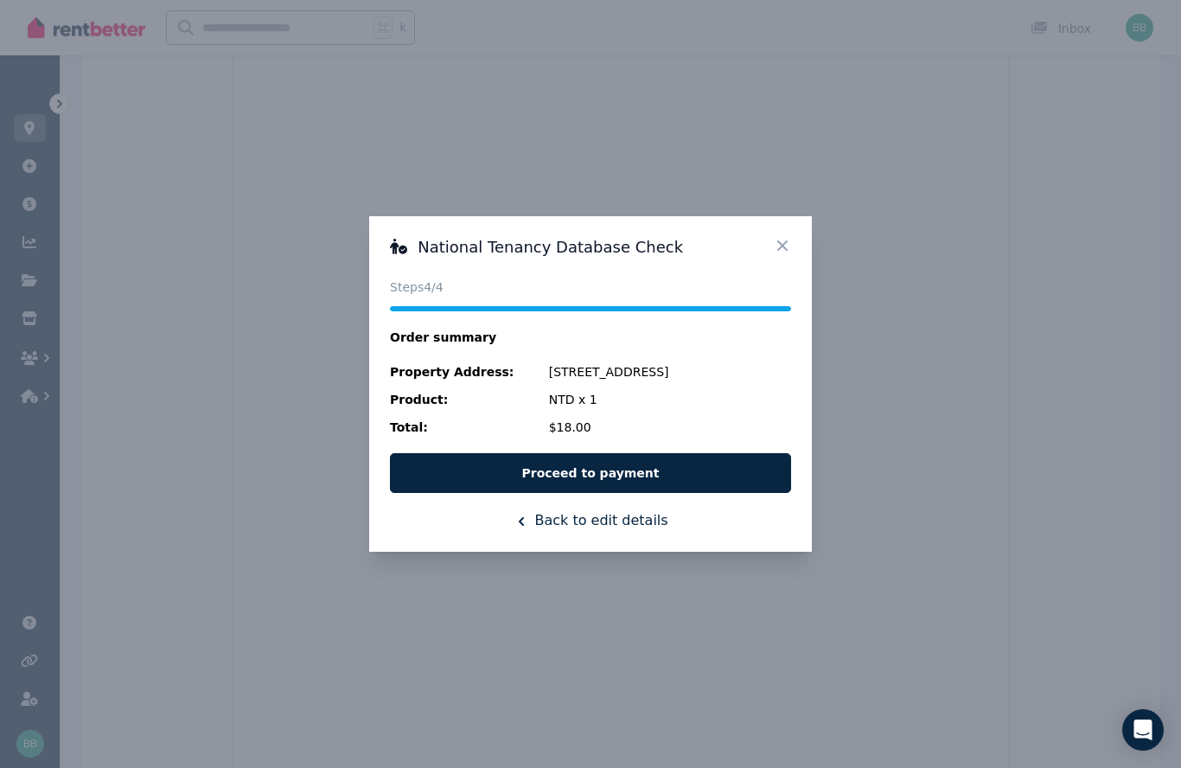
click at [648, 477] on button "Proceed to payment" at bounding box center [590, 473] width 401 height 40
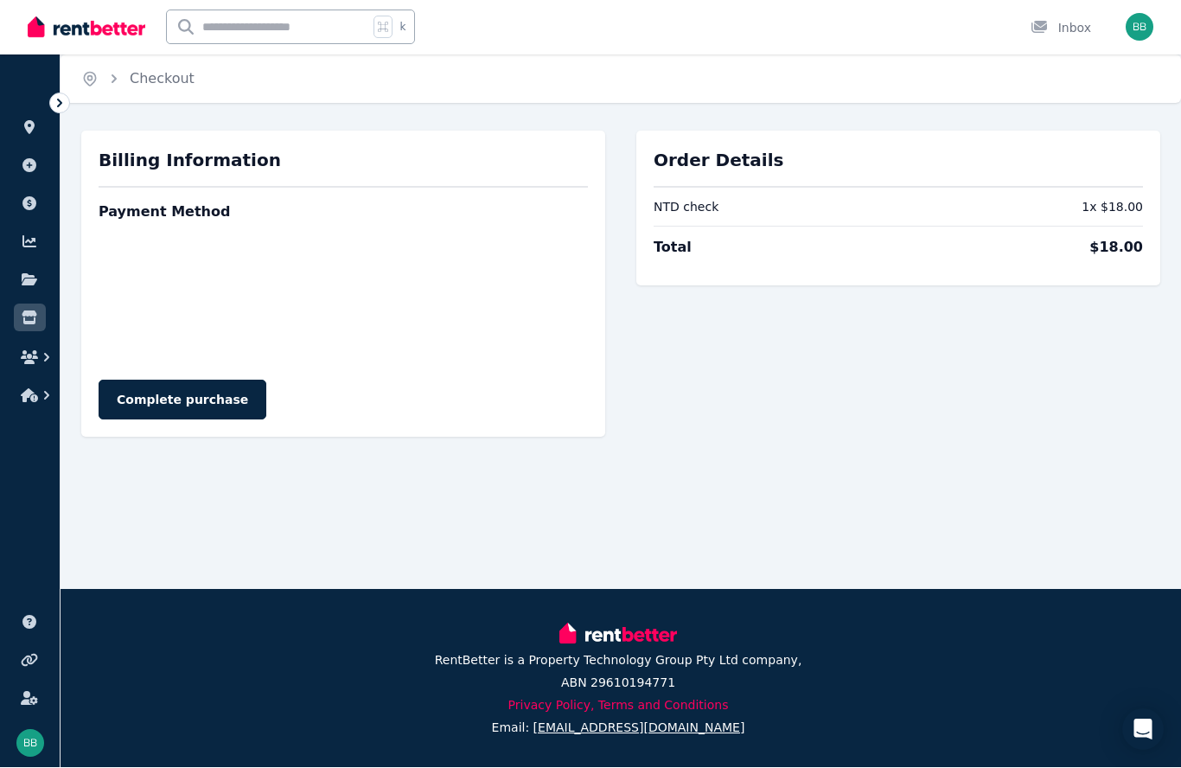
click at [201, 405] on button "Complete purchase" at bounding box center [183, 400] width 168 height 40
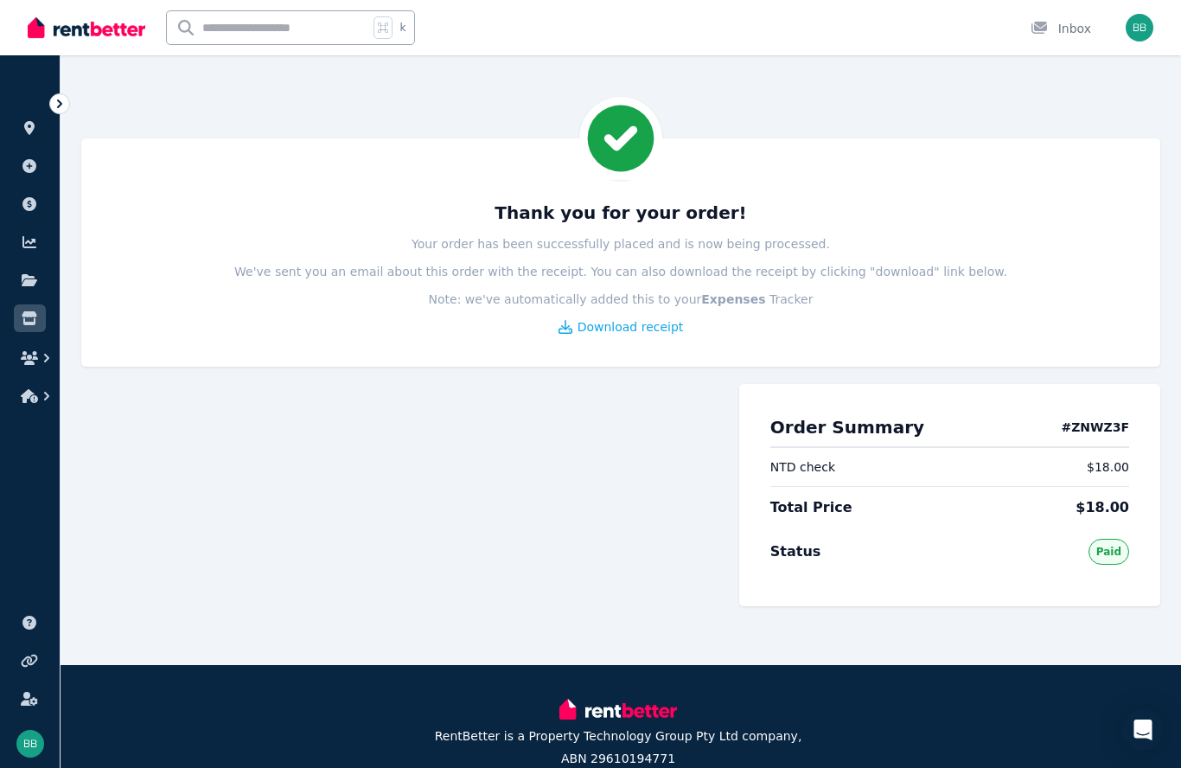
scroll to position [1, 0]
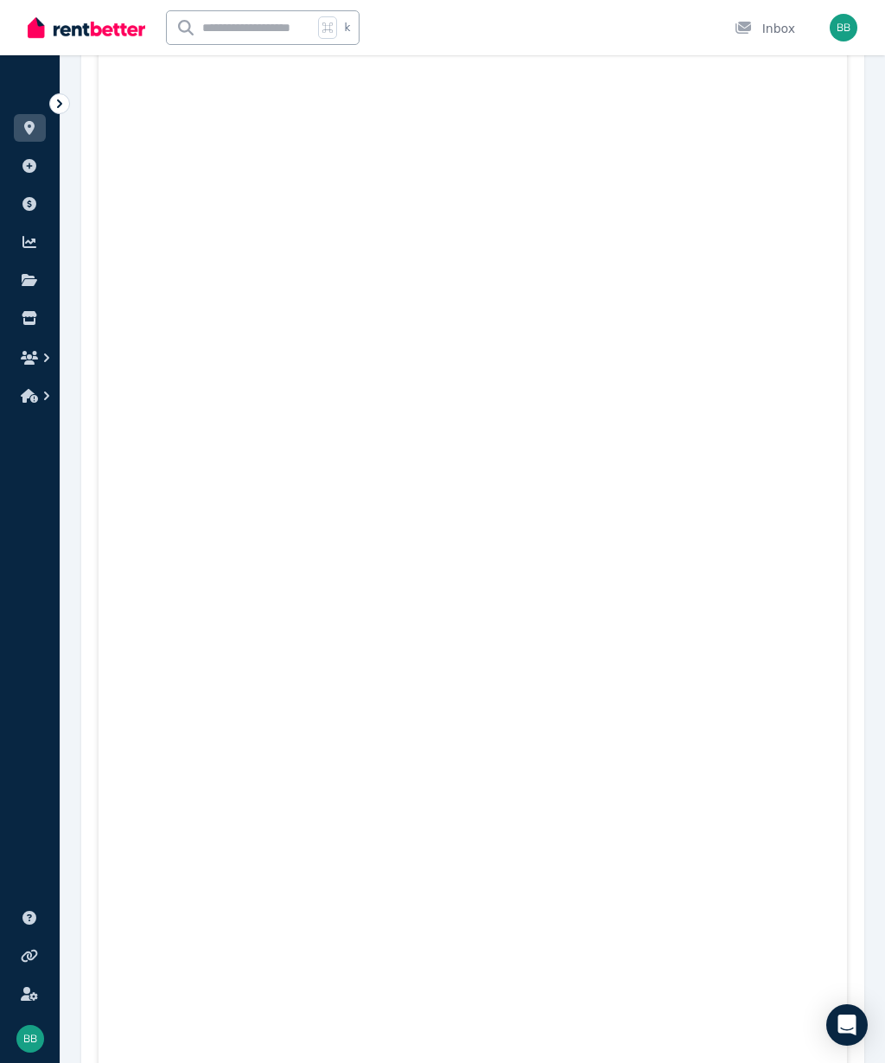
scroll to position [4377, 0]
